Goal: Task Accomplishment & Management: Complete application form

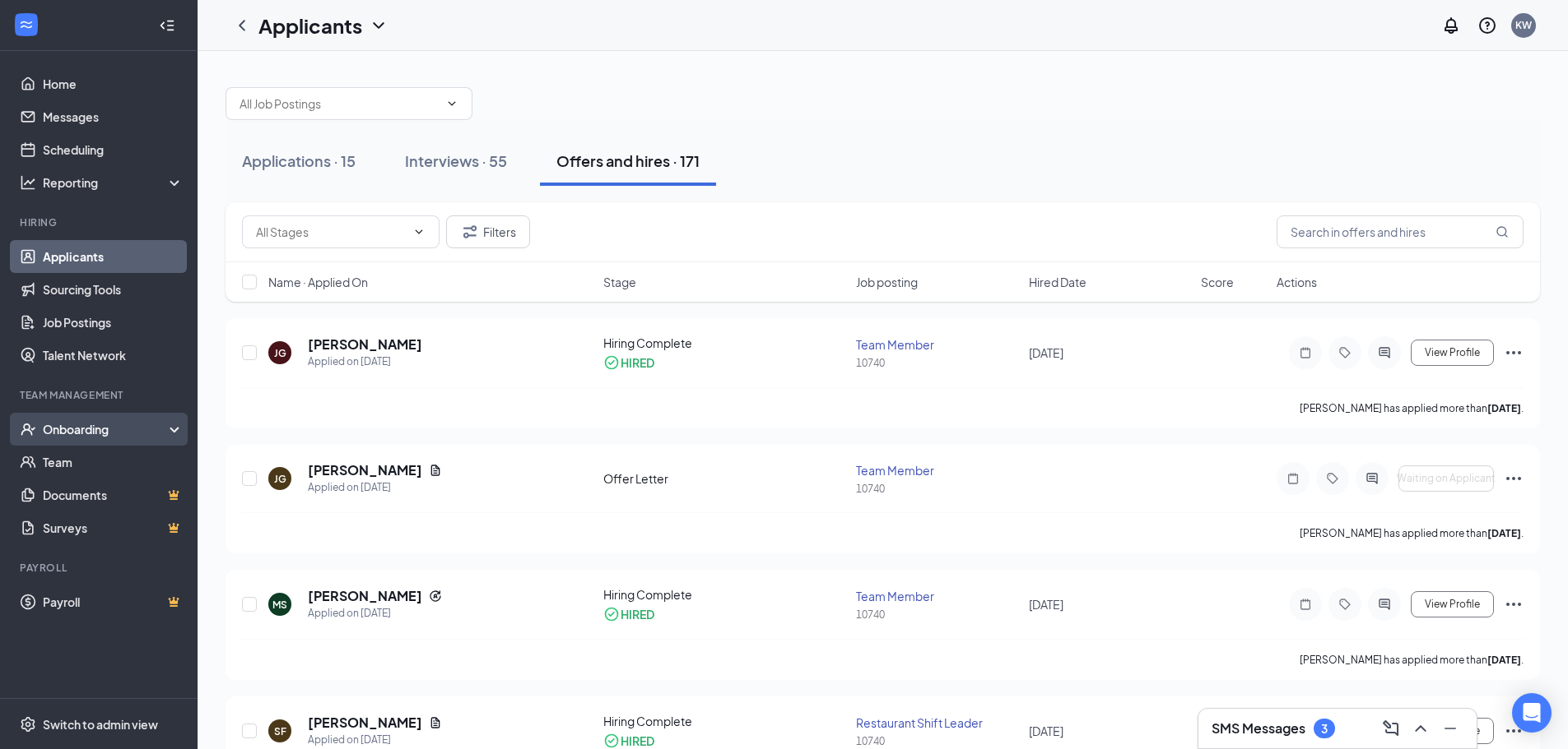
click at [97, 424] on div "Onboarding" at bounding box center [106, 428] width 127 height 16
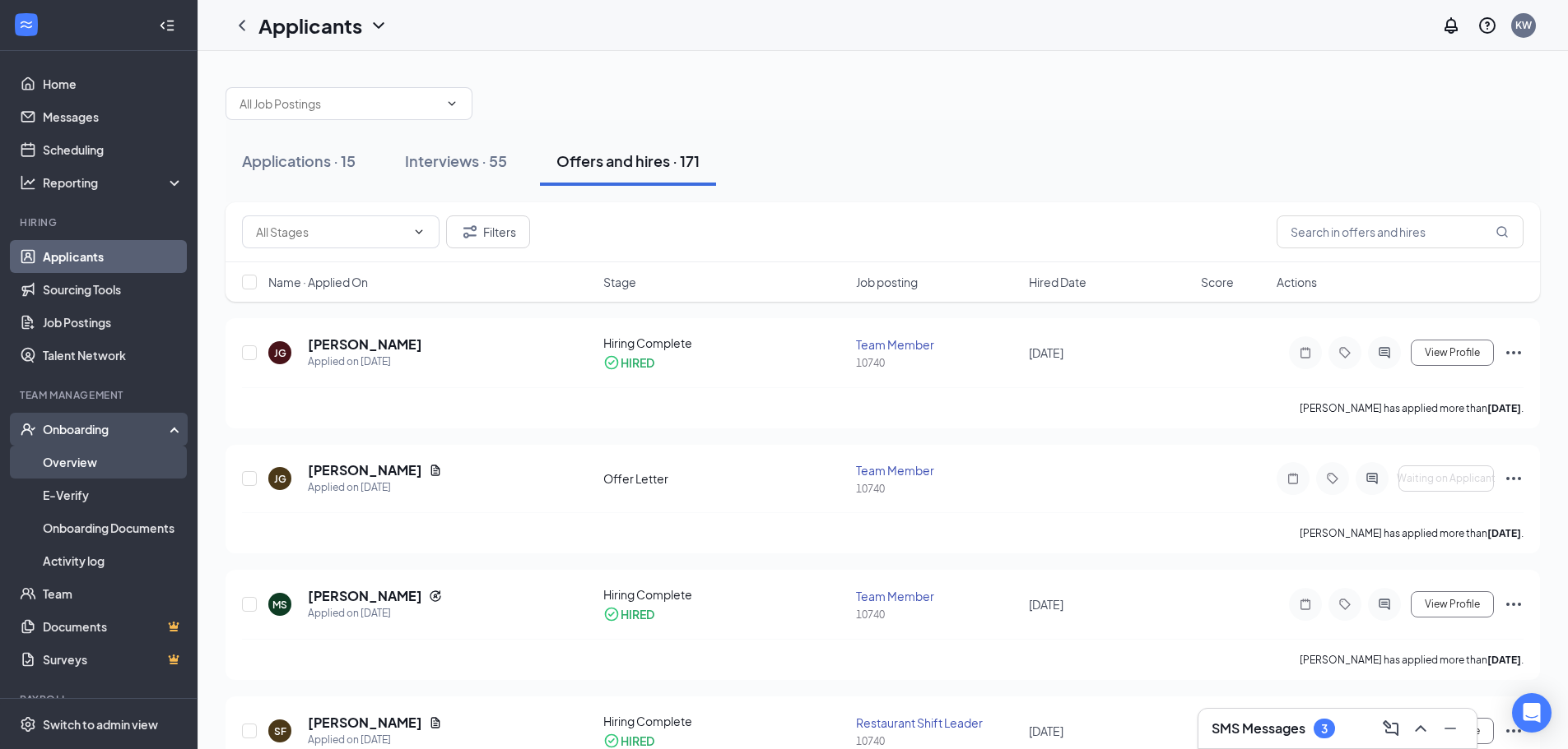
click at [95, 462] on link "Overview" at bounding box center [113, 462] width 141 height 33
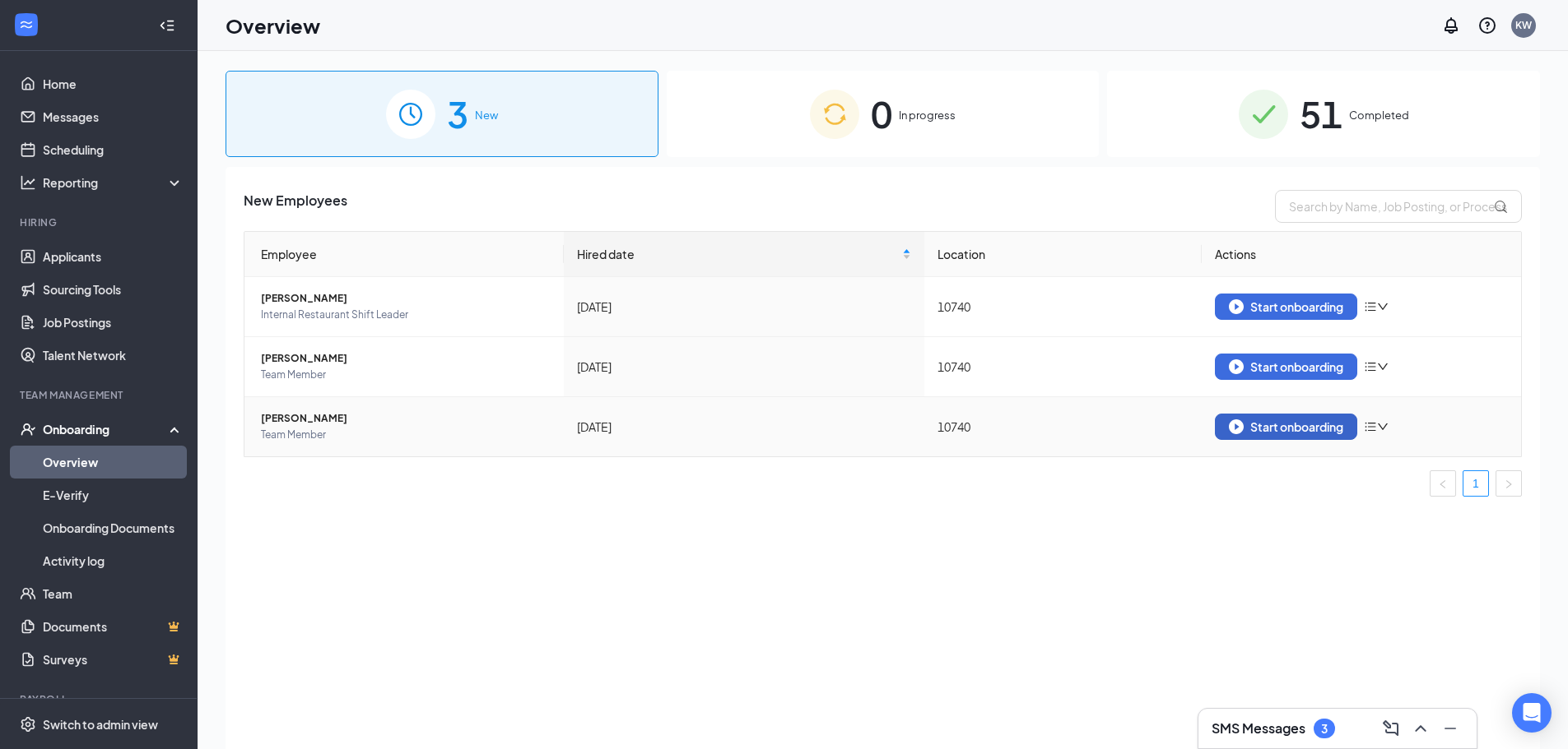
click at [1256, 431] on div "Start onboarding" at bounding box center [1285, 427] width 114 height 15
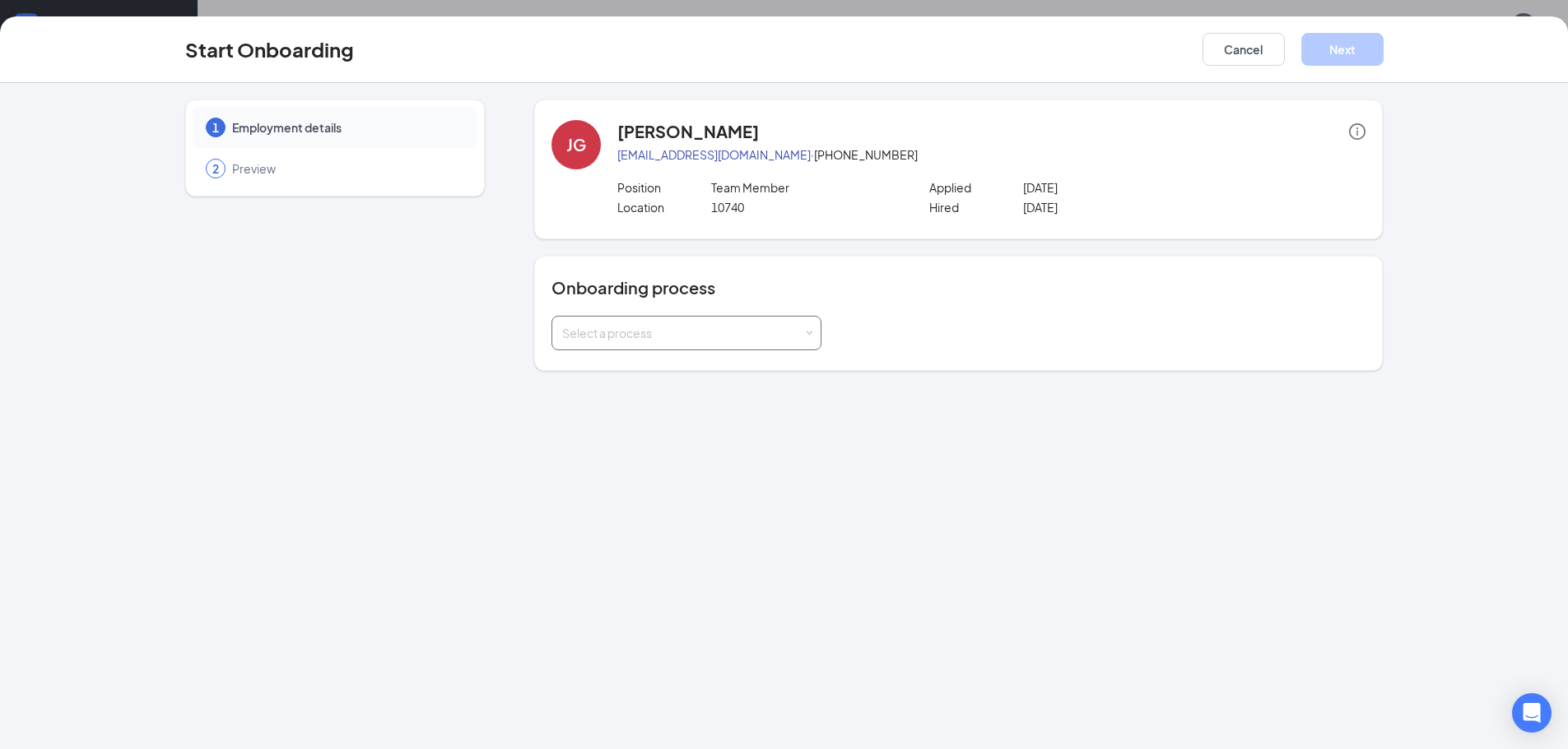
click at [647, 334] on div "Select a process" at bounding box center [682, 333] width 241 height 16
click at [628, 375] on li "Rackson Onboarding" at bounding box center [686, 368] width 270 height 29
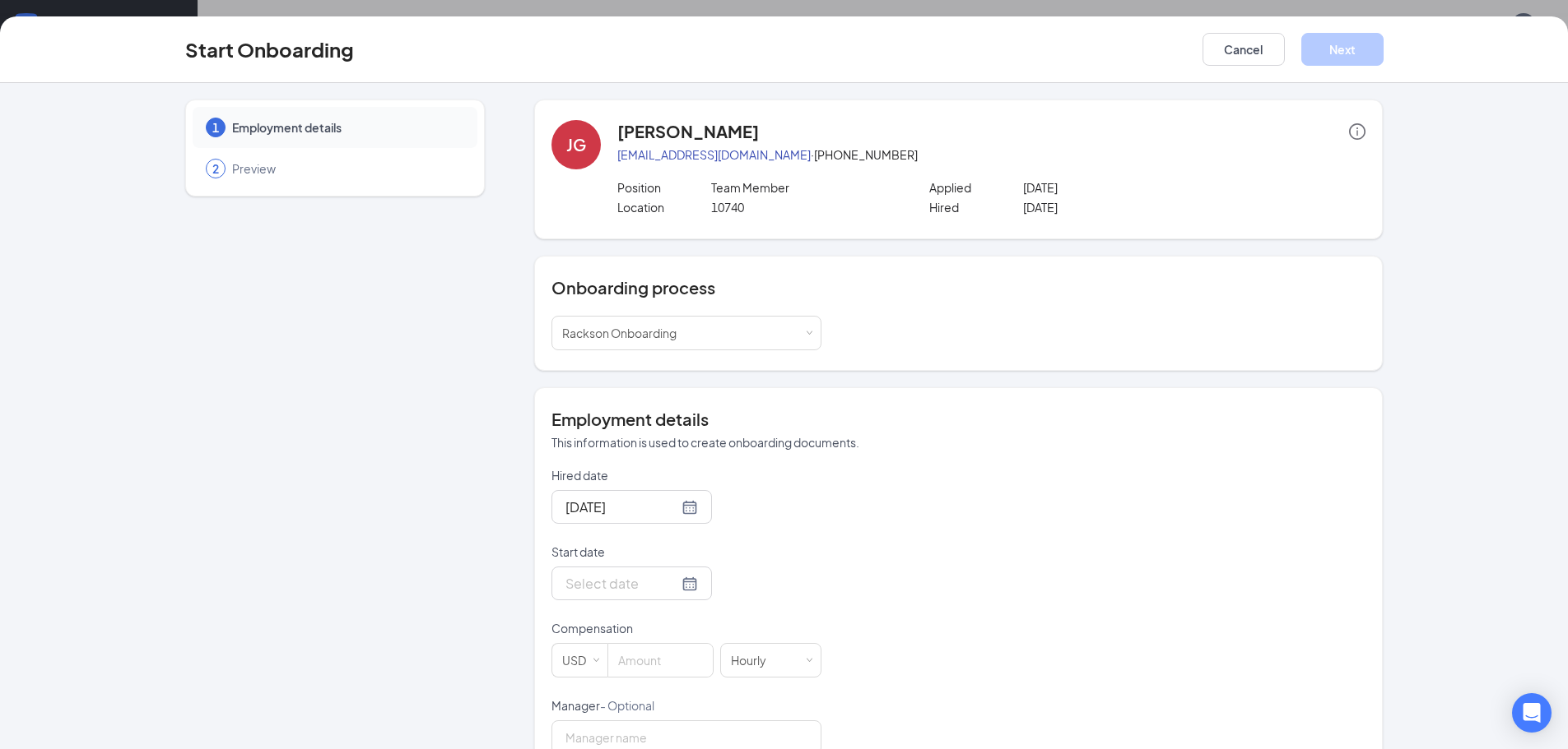
click at [618, 619] on form "Hired date [DATE] Start date Compensation USD Hourly Manager - Optional" at bounding box center [686, 611] width 270 height 288
click at [666, 585] on div at bounding box center [631, 584] width 132 height 21
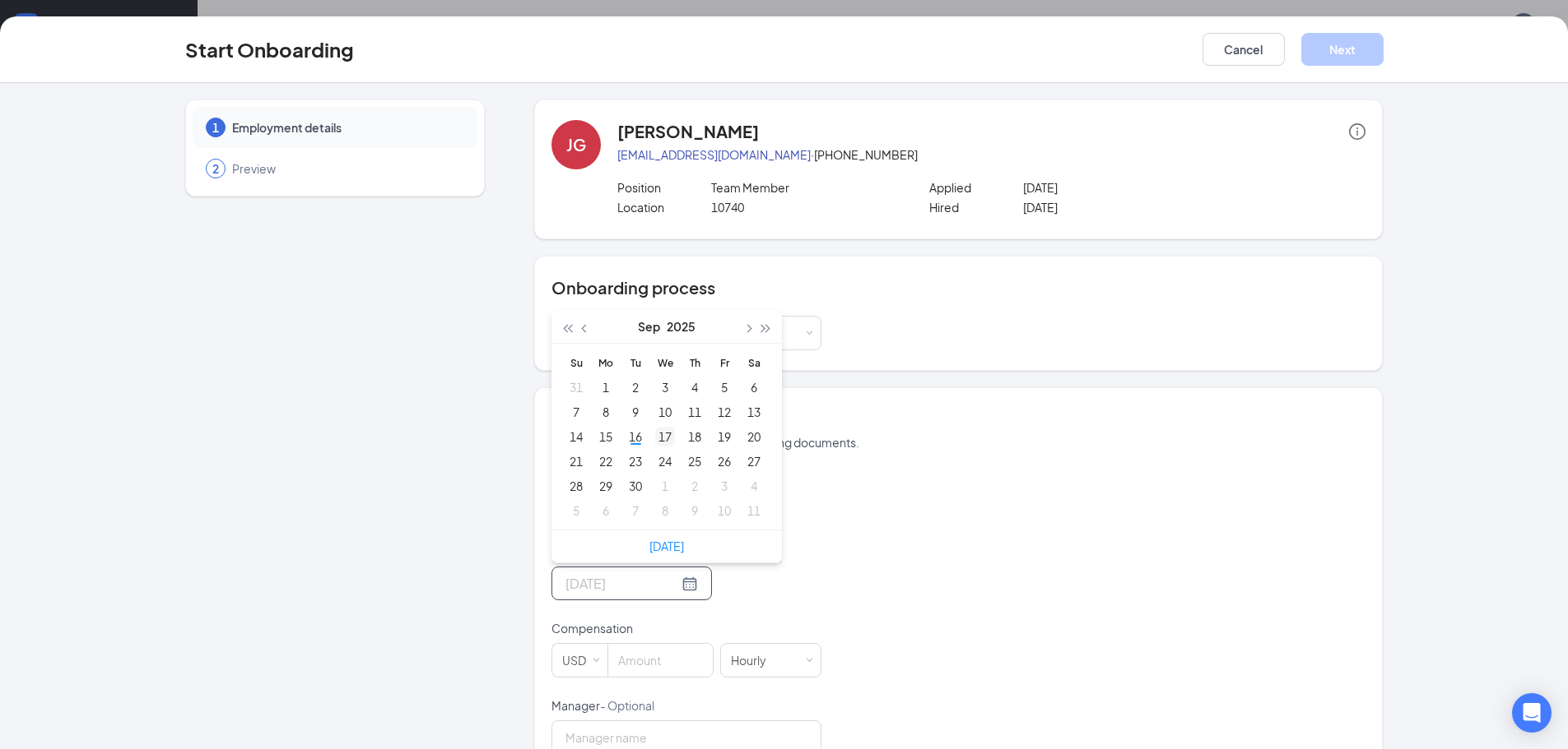
type input "[DATE]"
click at [662, 440] on div "17" at bounding box center [665, 436] width 20 height 20
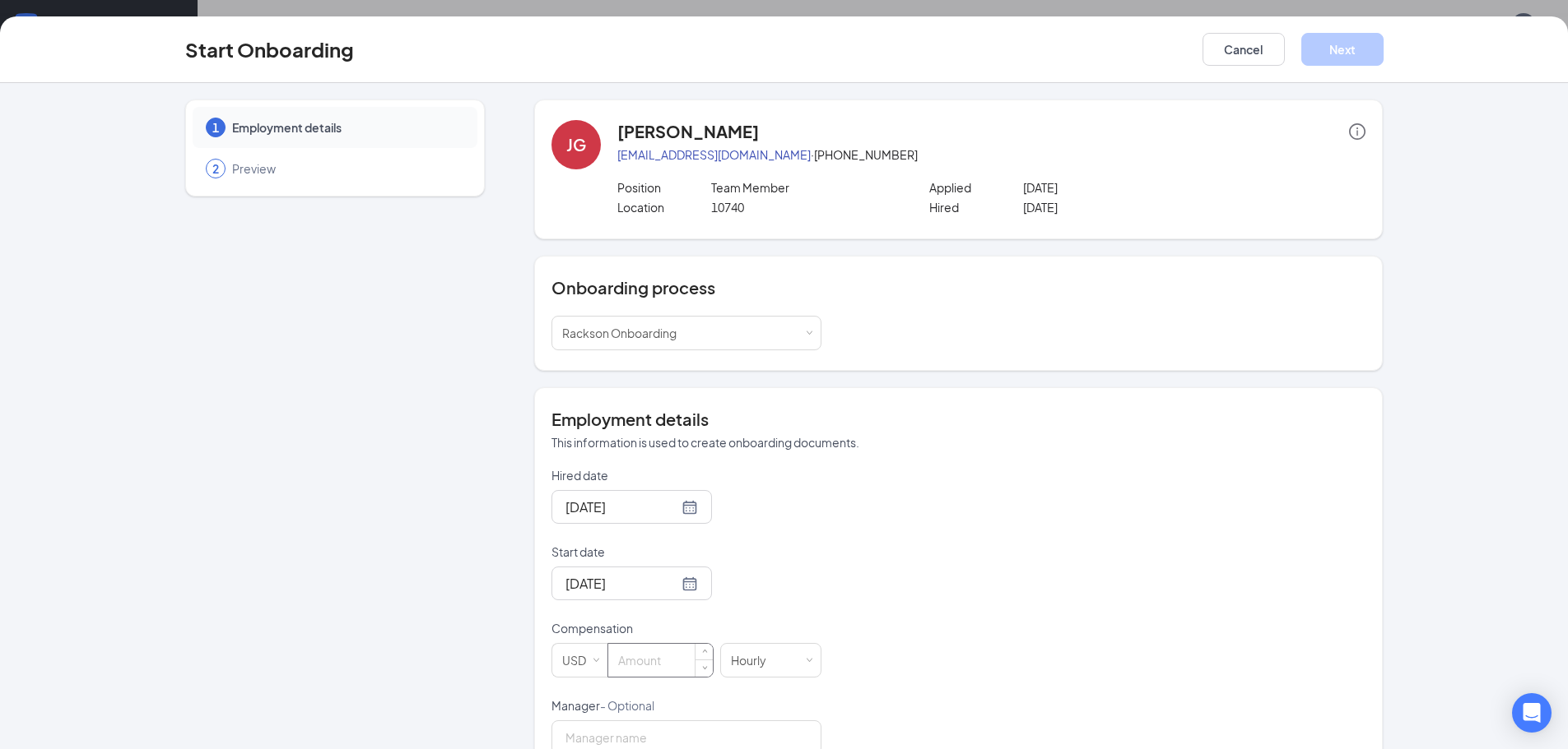
click at [634, 645] on input at bounding box center [660, 660] width 105 height 33
type input "13"
click at [930, 600] on div "Hired date [DATE] Start date [DATE] [DATE] Su Mo Tu We Th Fr Sa 31 1 2 3 4 5 6 …" at bounding box center [959, 611] width 814 height 288
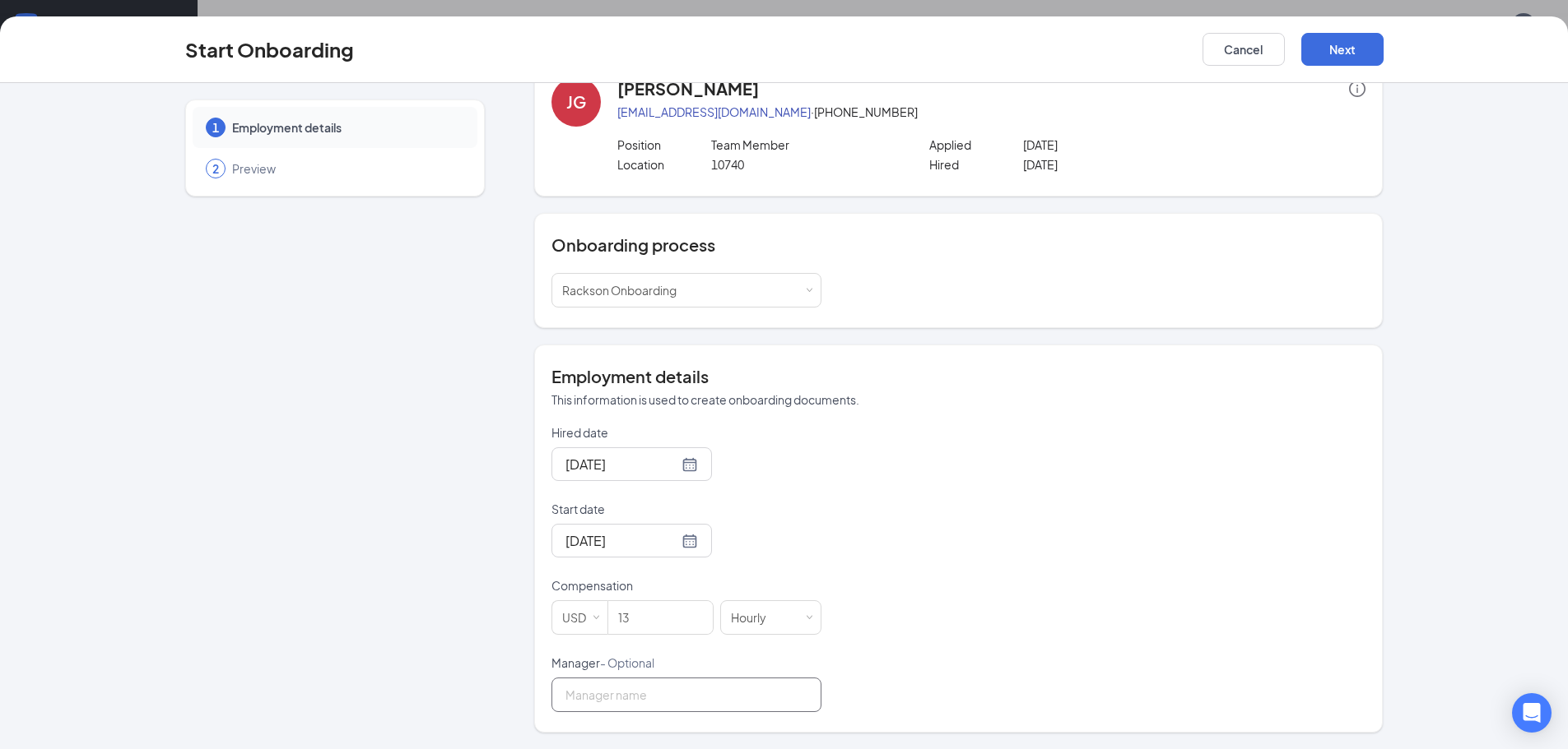
scroll to position [74, 0]
click at [1313, 65] on button "Next" at bounding box center [1342, 49] width 82 height 33
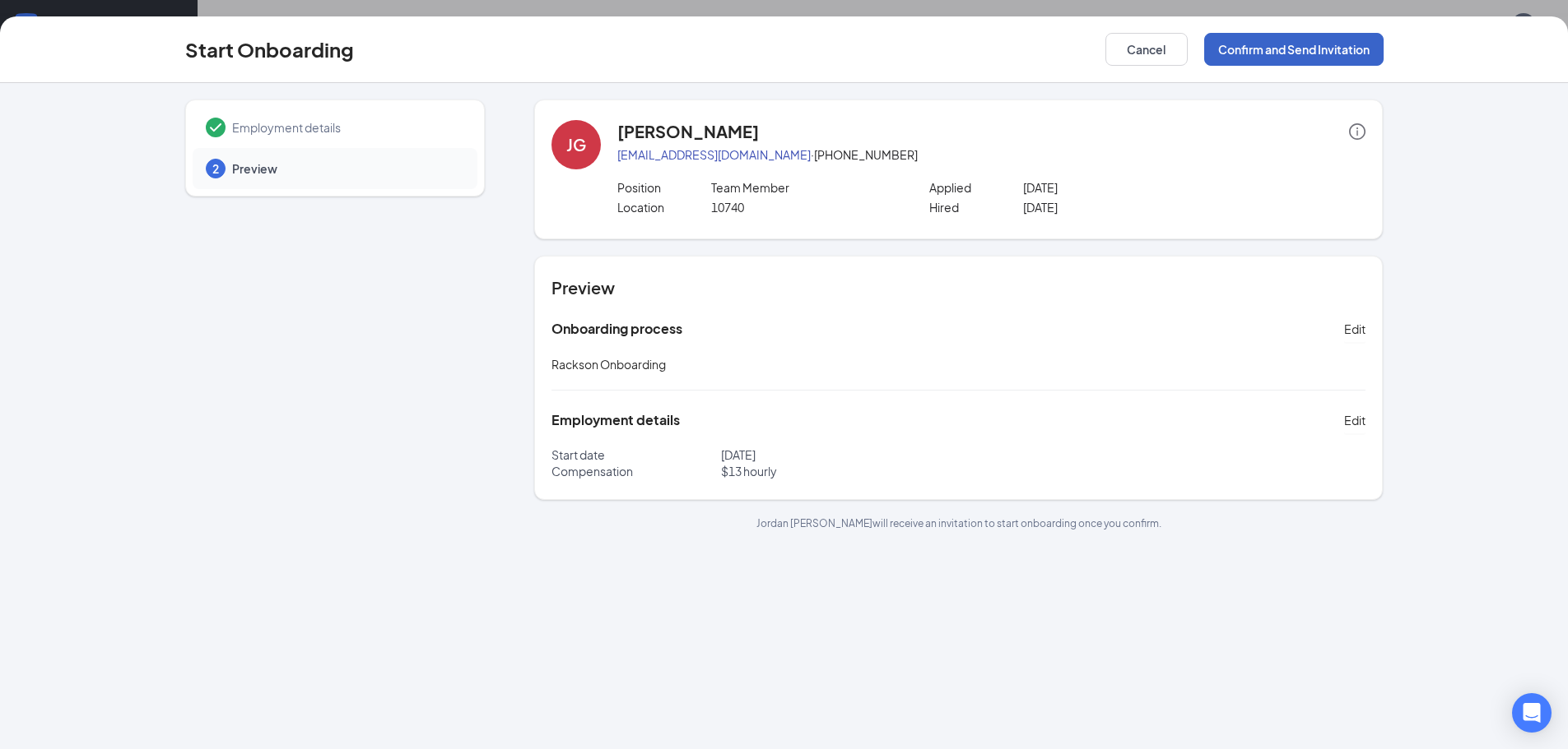
click at [1342, 49] on button "Confirm and Send Invitation" at bounding box center [1294, 49] width 180 height 33
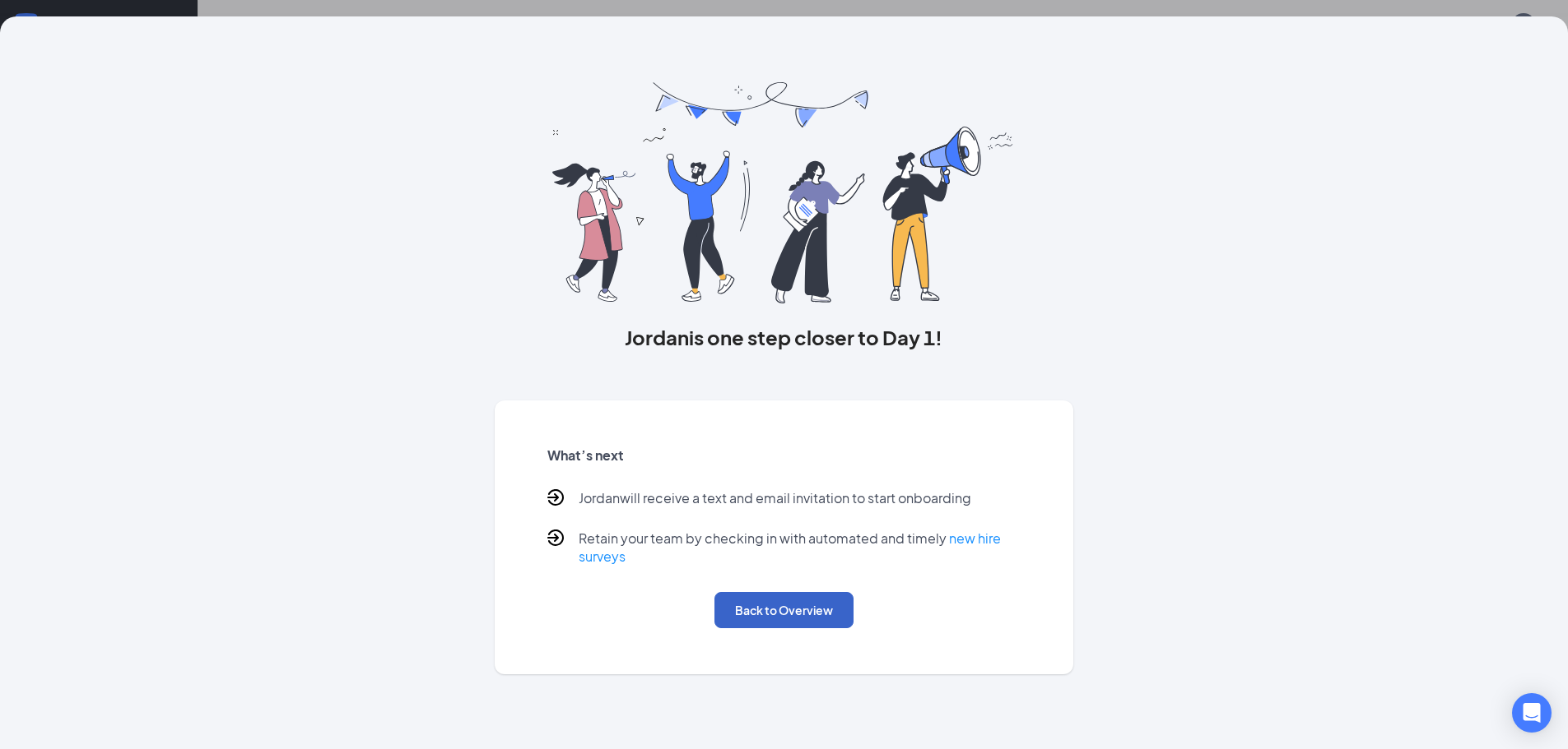
click at [794, 609] on button "Back to Overview" at bounding box center [783, 610] width 139 height 36
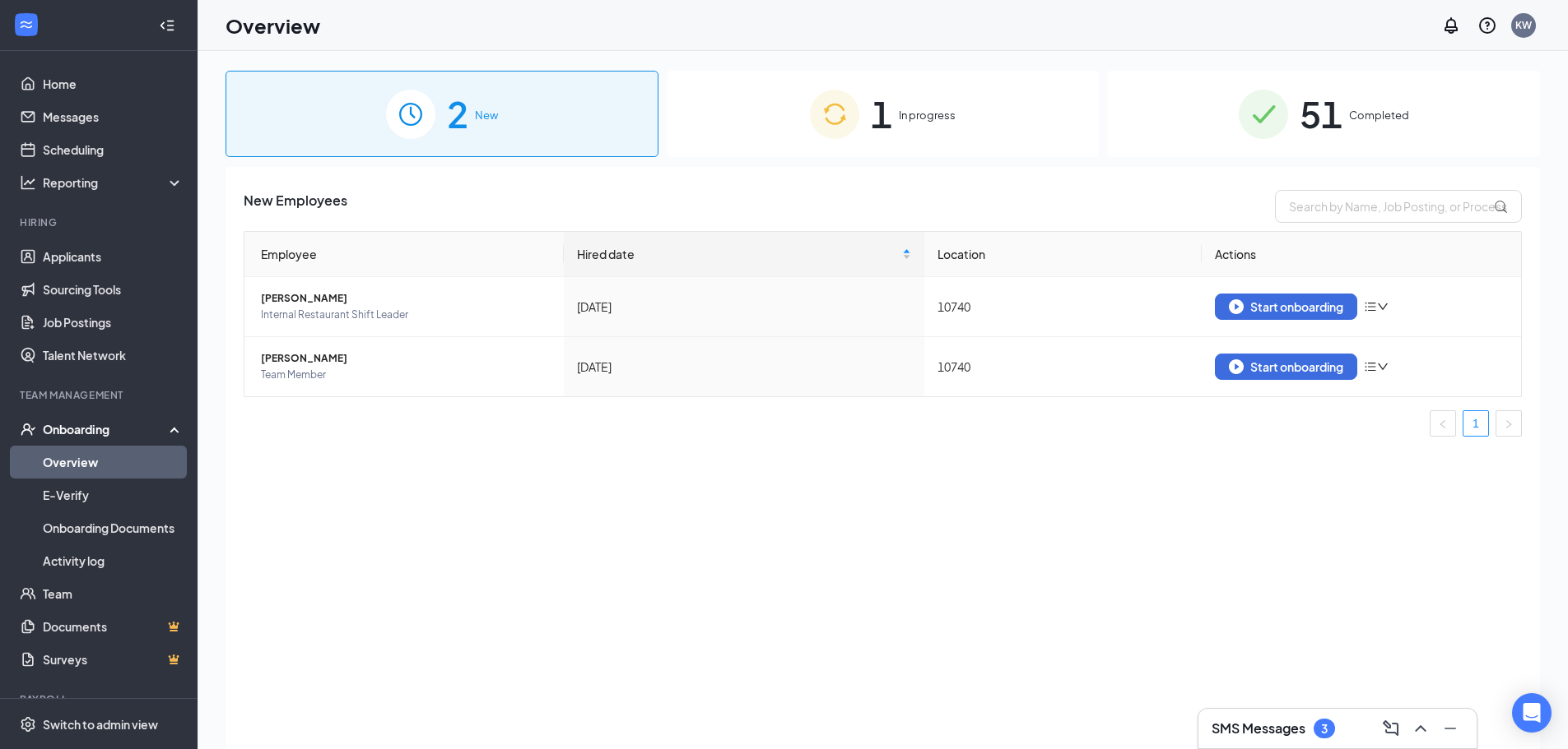
click at [54, 60] on ul "Home Messages Scheduling Reporting Hiring Applicants Sourcing Tools Job Posting…" at bounding box center [99, 403] width 197 height 706
click at [67, 79] on link "Home" at bounding box center [113, 84] width 141 height 33
